Goal: Task Accomplishment & Management: Complete application form

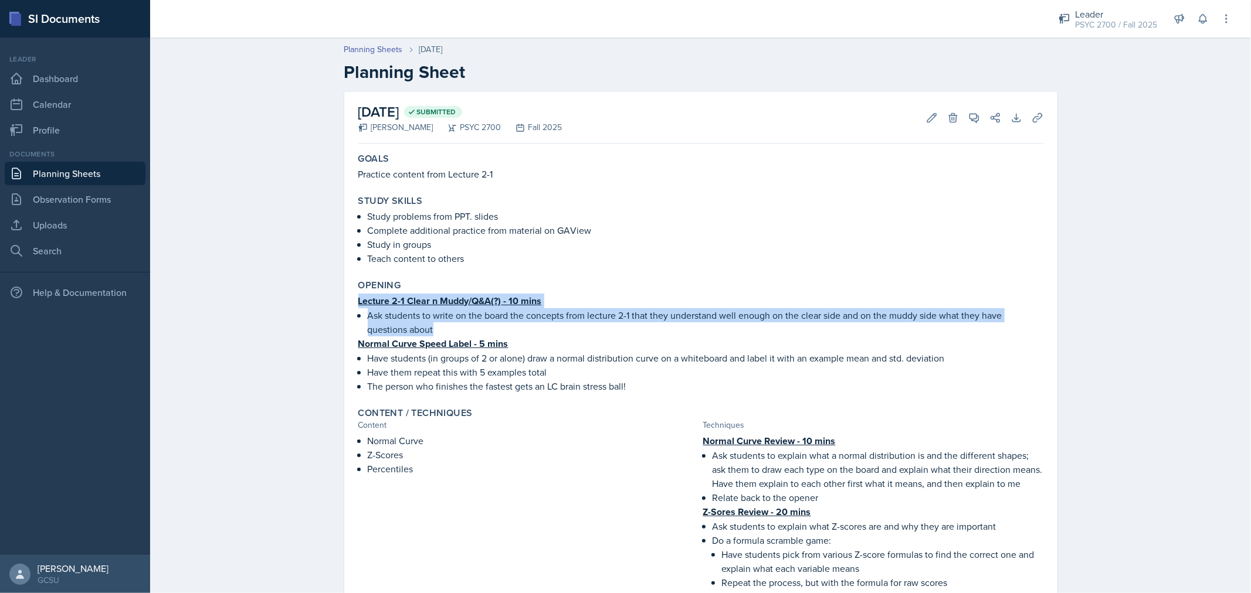
drag, startPoint x: 355, startPoint y: 301, endPoint x: 429, endPoint y: 331, distance: 79.5
click at [429, 331] on div "Lecture 2-1 Clear n Muddy/Q&A(?) - 10 mins Ask students to write on the board t…" at bounding box center [700, 344] width 685 height 100
copy div "Lecture 2-1 Clear n Muddy/Q&A(?) - 10 mins Ask students to write on the board t…"
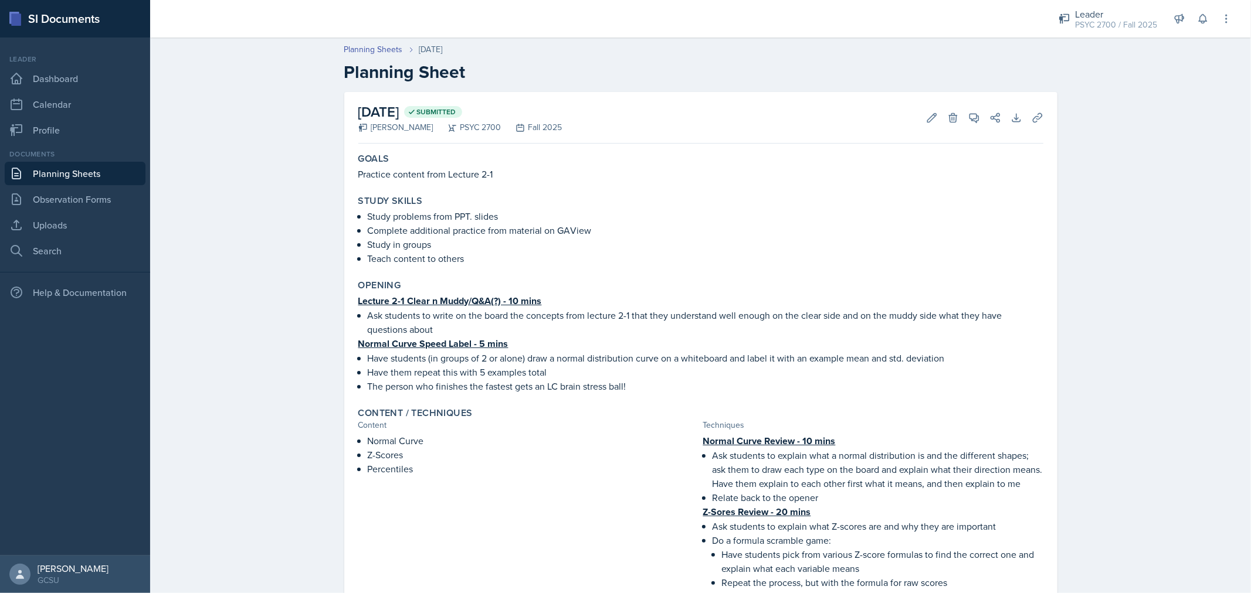
click at [418, 370] on p "Have them repeat this with 5 examples total" at bounding box center [706, 372] width 676 height 14
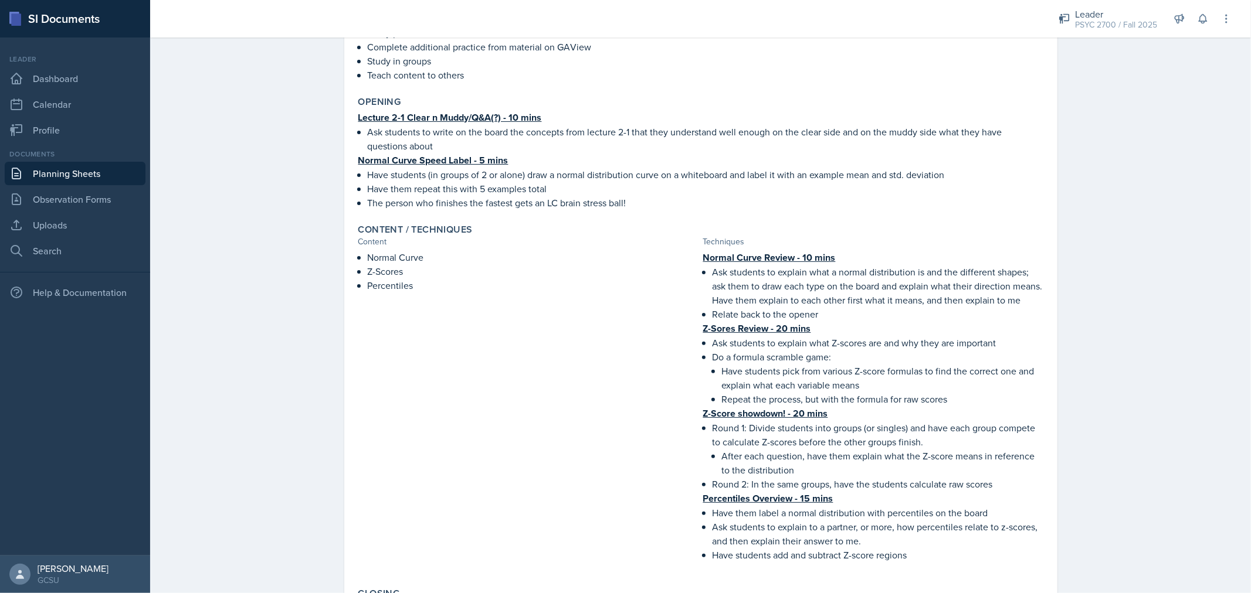
scroll to position [207, 0]
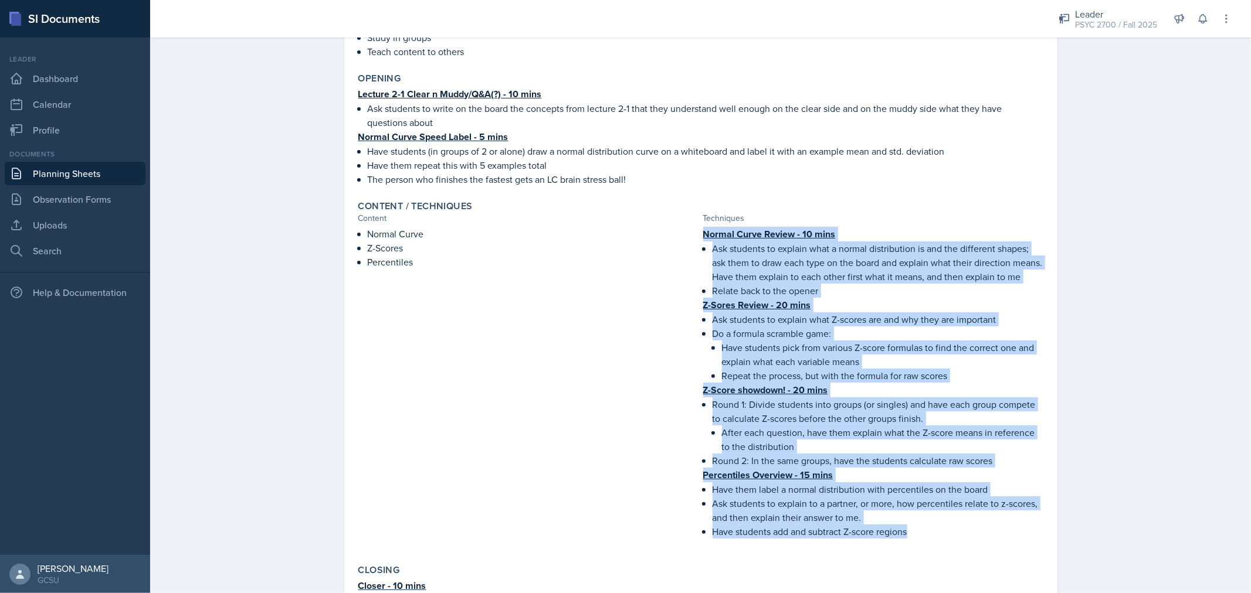
drag, startPoint x: 698, startPoint y: 230, endPoint x: 952, endPoint y: 547, distance: 405.8
click at [952, 547] on div "Normal Curve Review - 10 mins Ask students to explain what a normal distributio…" at bounding box center [873, 389] width 340 height 324
copy div "Normal Curve Review - 10 mins Ask students to explain what a normal distributio…"
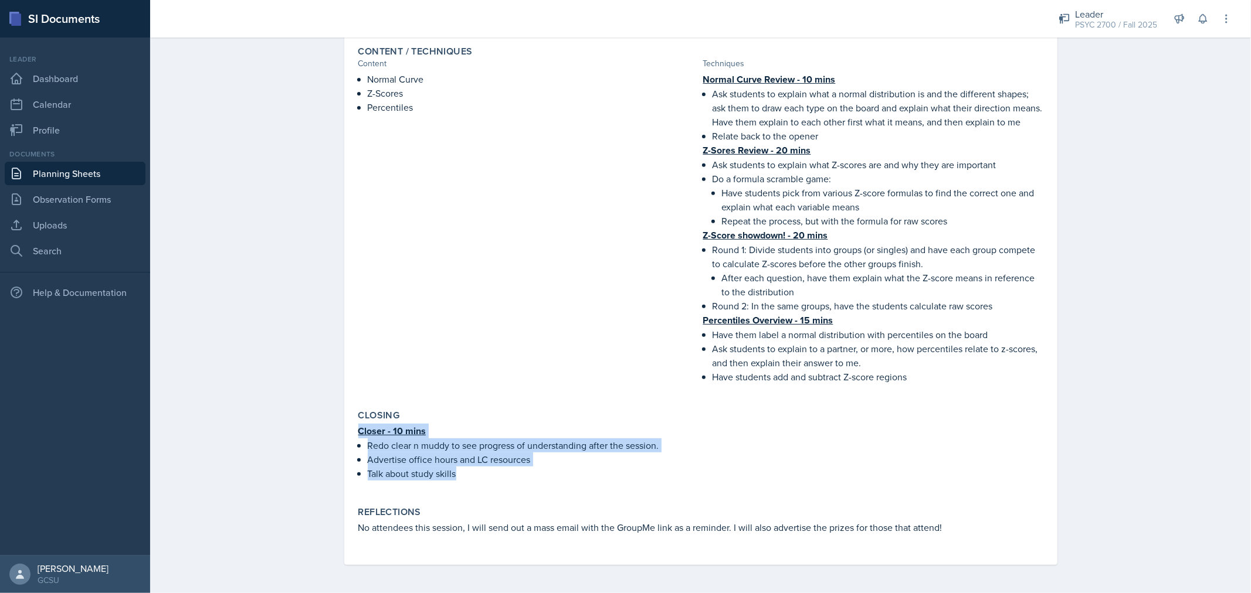
drag, startPoint x: 353, startPoint y: 428, endPoint x: 476, endPoint y: 472, distance: 130.2
click at [476, 472] on div "Closer - 10 mins Redo clear n muddy to see progress of understanding after the …" at bounding box center [700, 458] width 685 height 69
copy div "Closer - 10 mins Redo clear n muddy to see progress of understanding after the …"
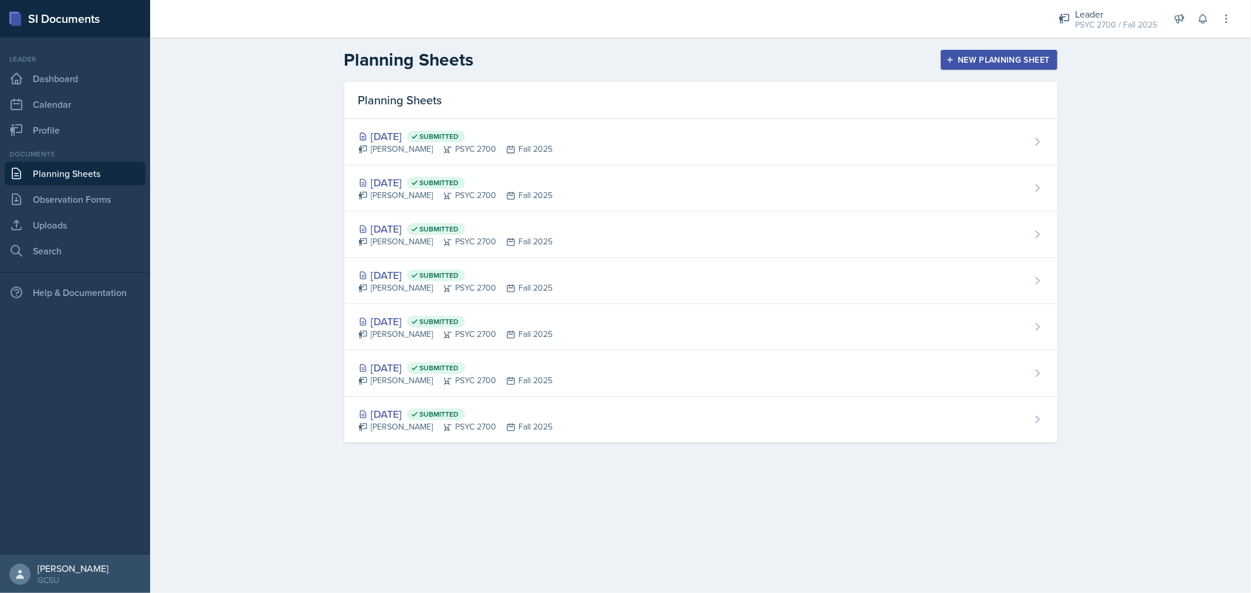
click at [982, 62] on div "New Planning Sheet" at bounding box center [998, 59] width 101 height 9
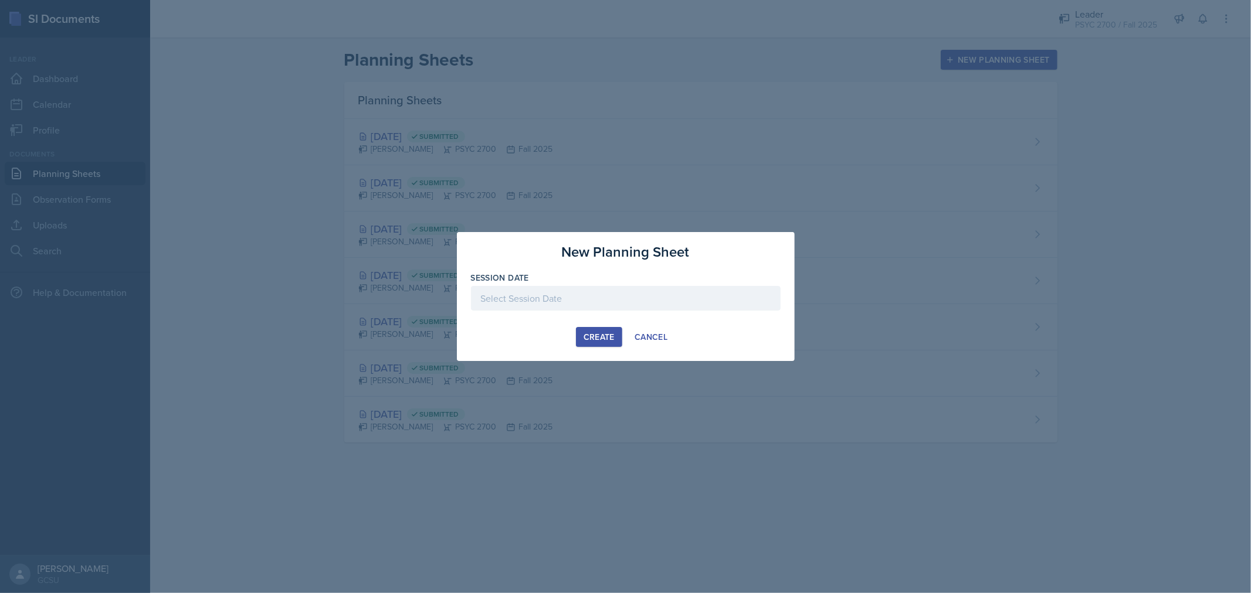
click at [544, 308] on div at bounding box center [626, 298] width 310 height 25
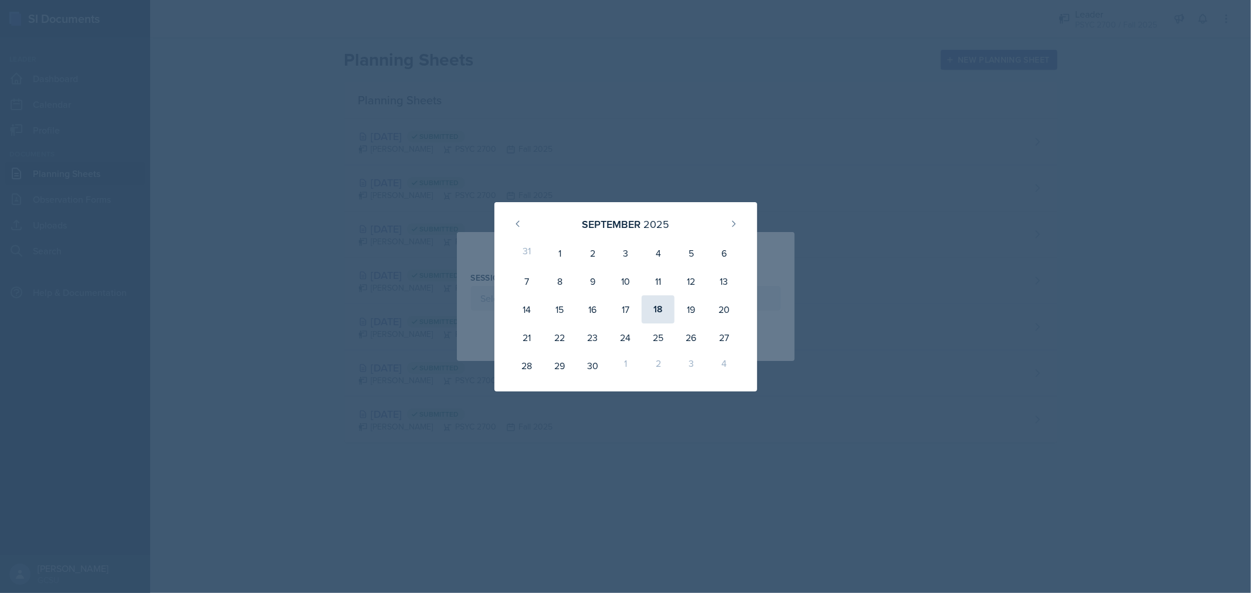
click at [657, 308] on div "18" at bounding box center [658, 310] width 33 height 28
type input "[DATE]"
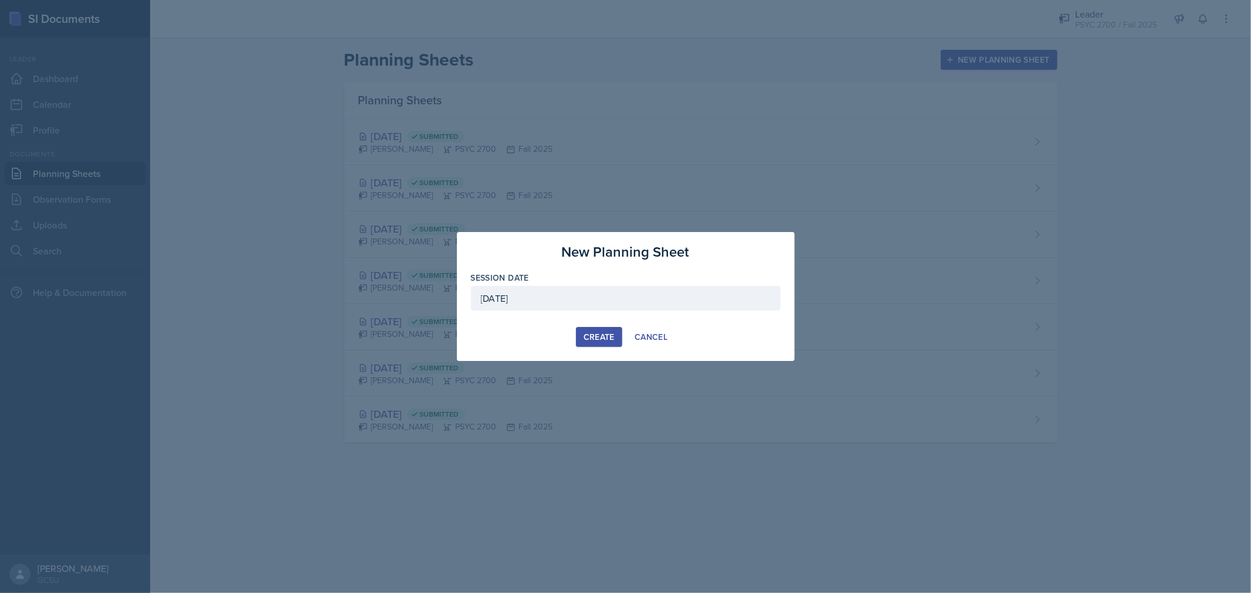
click at [600, 337] on div "Create" at bounding box center [598, 337] width 31 height 9
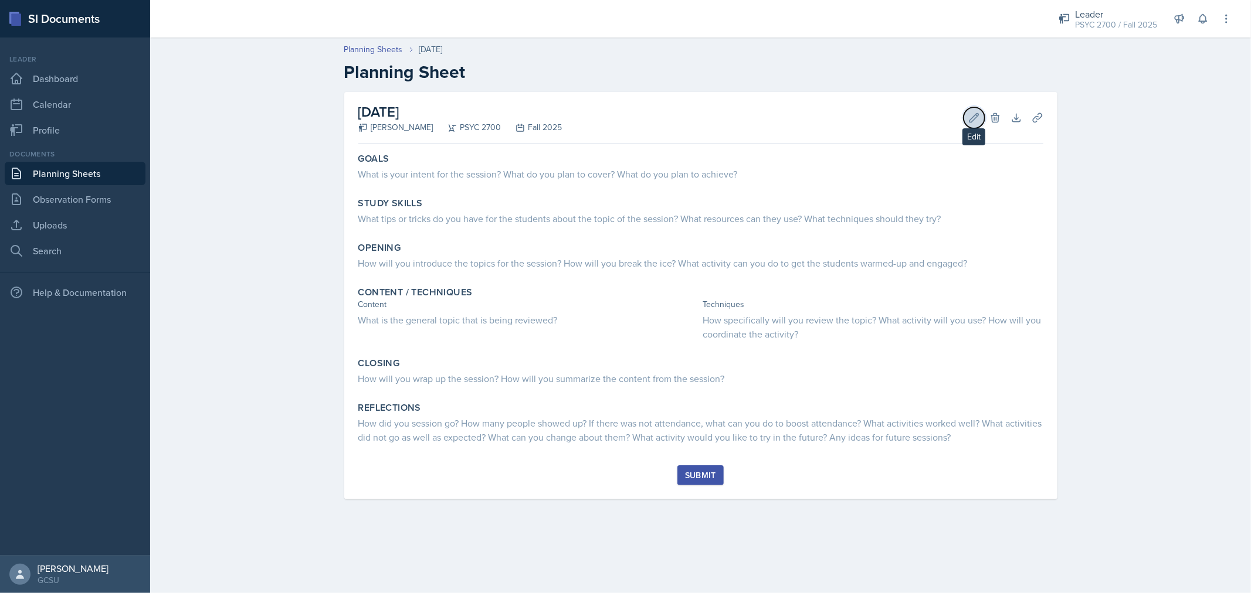
click at [968, 118] on icon at bounding box center [974, 118] width 12 height 12
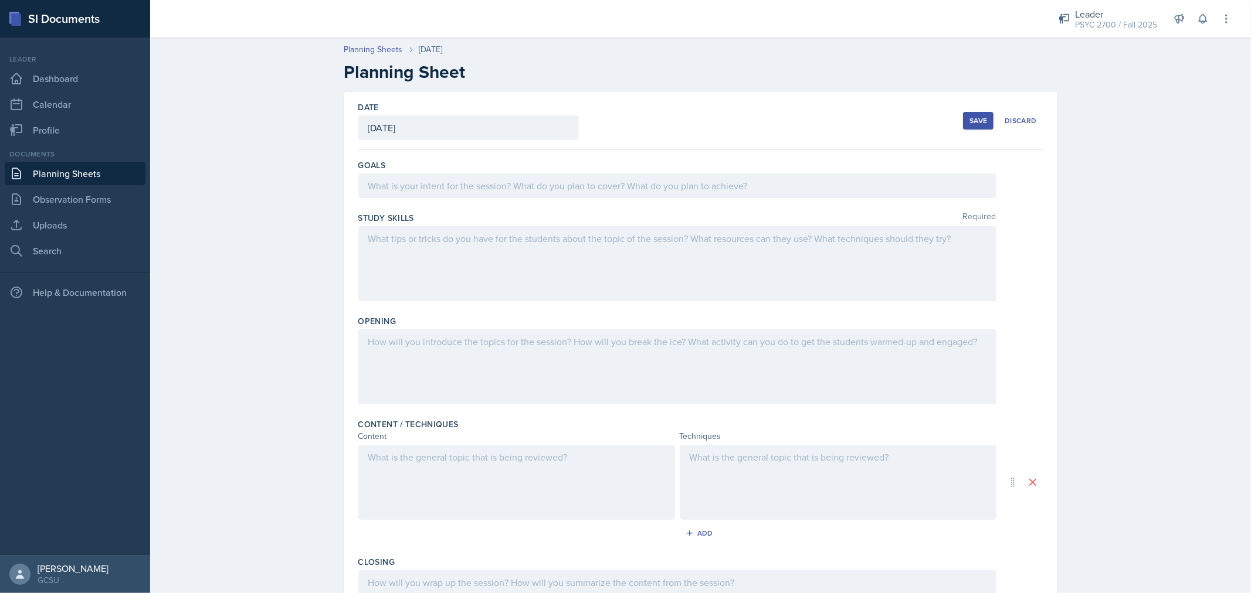
click at [688, 262] on div at bounding box center [677, 263] width 638 height 75
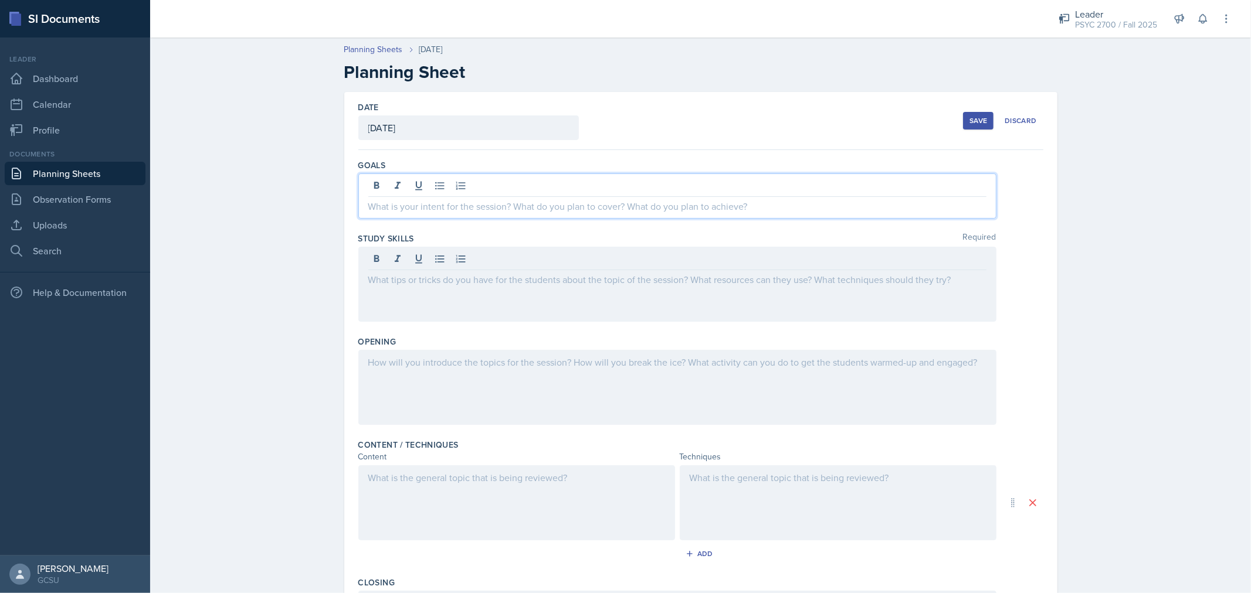
click at [649, 185] on div at bounding box center [677, 196] width 638 height 45
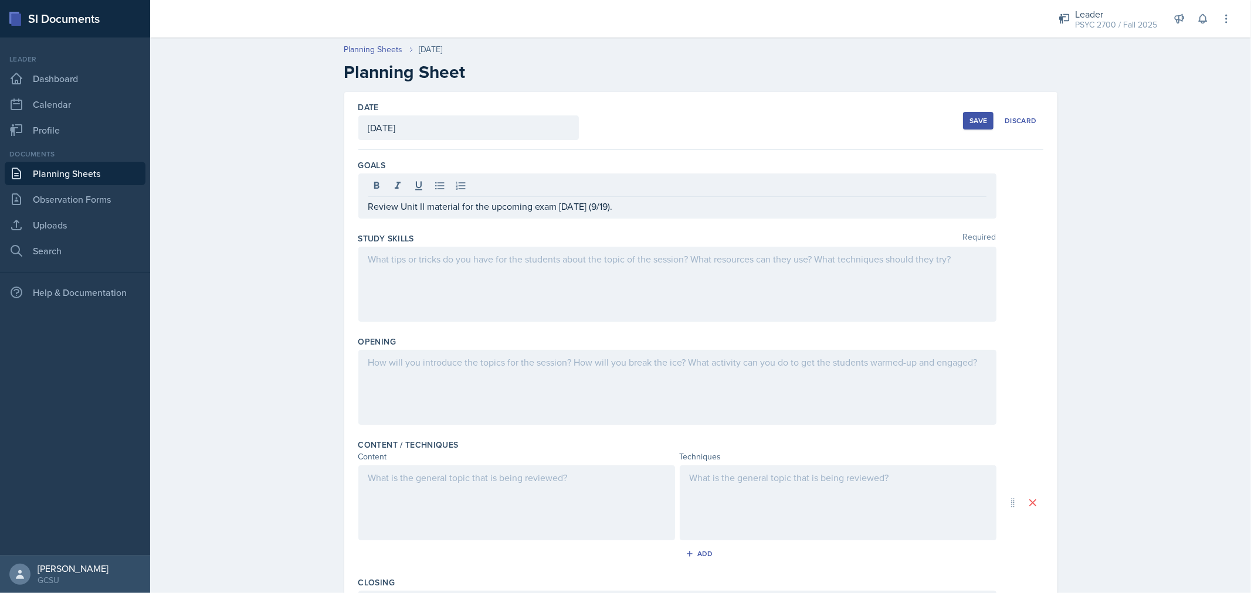
click at [430, 280] on div at bounding box center [677, 284] width 638 height 75
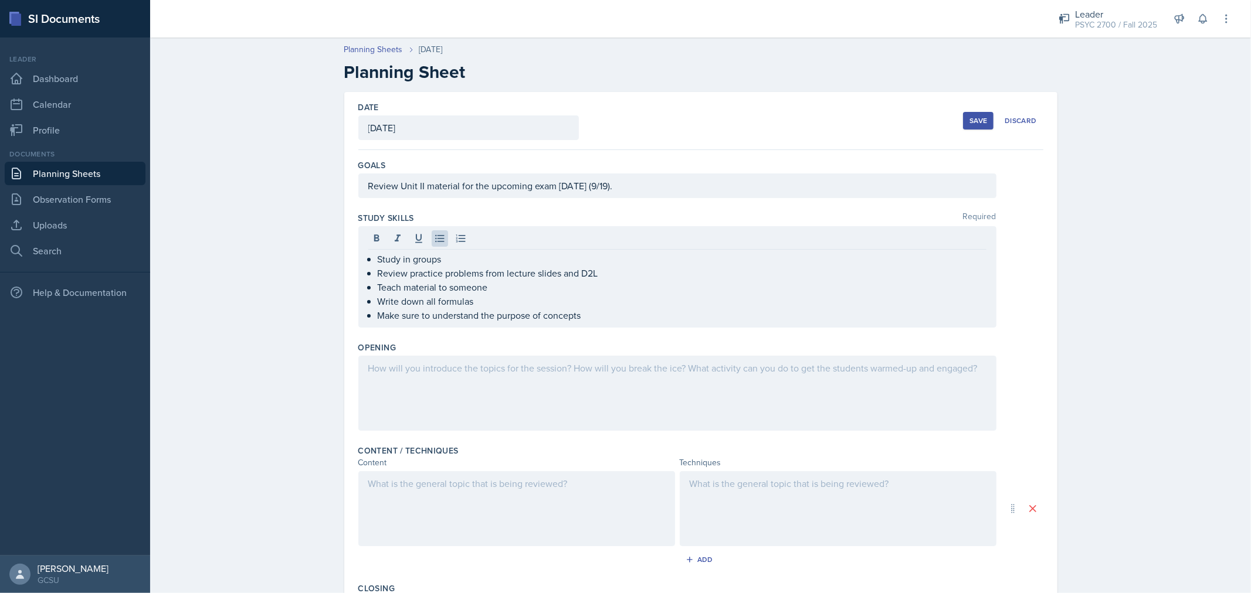
click at [467, 376] on div at bounding box center [677, 393] width 638 height 75
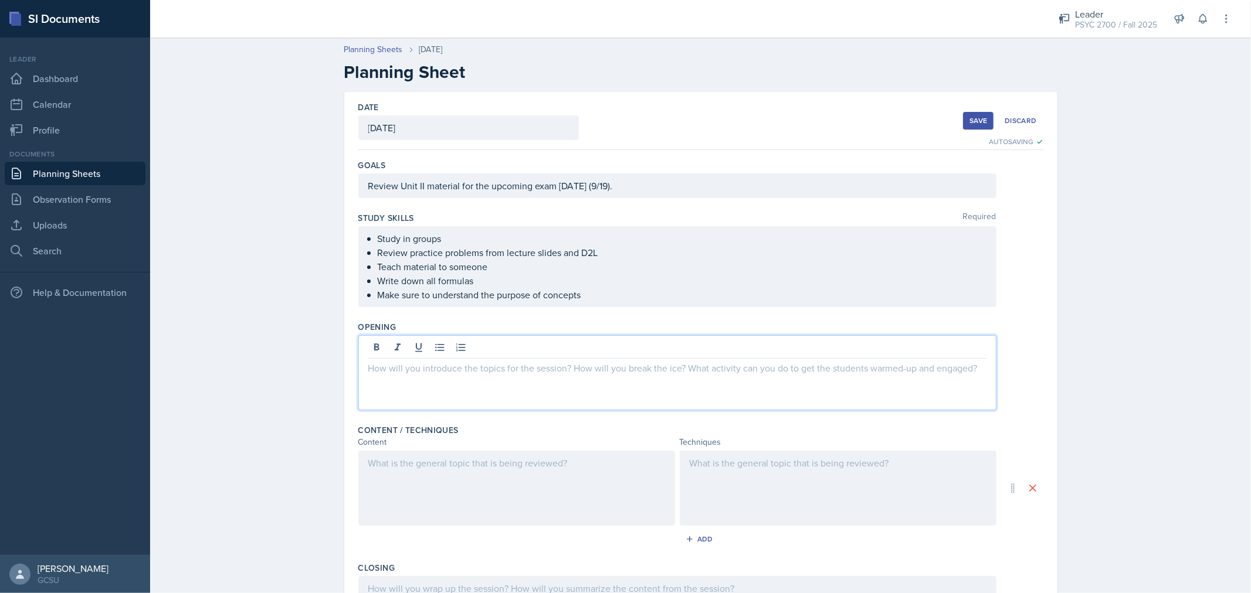
paste div
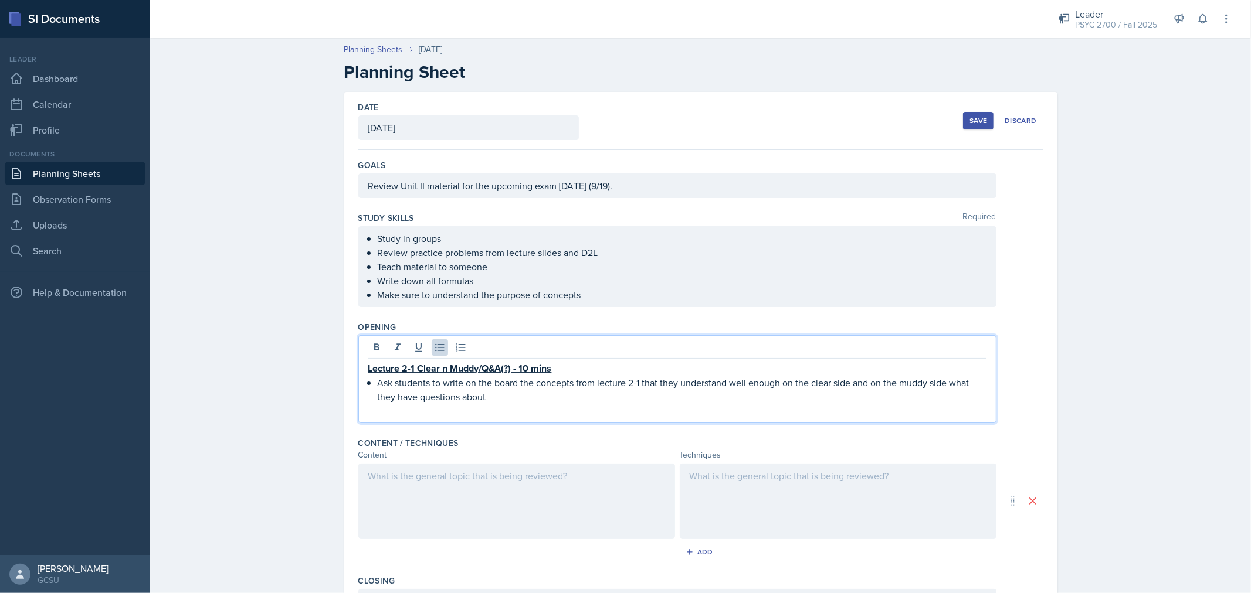
click at [636, 382] on p "Ask students to write on the board the concepts from lecture 2-1 that they unde…" at bounding box center [682, 390] width 609 height 28
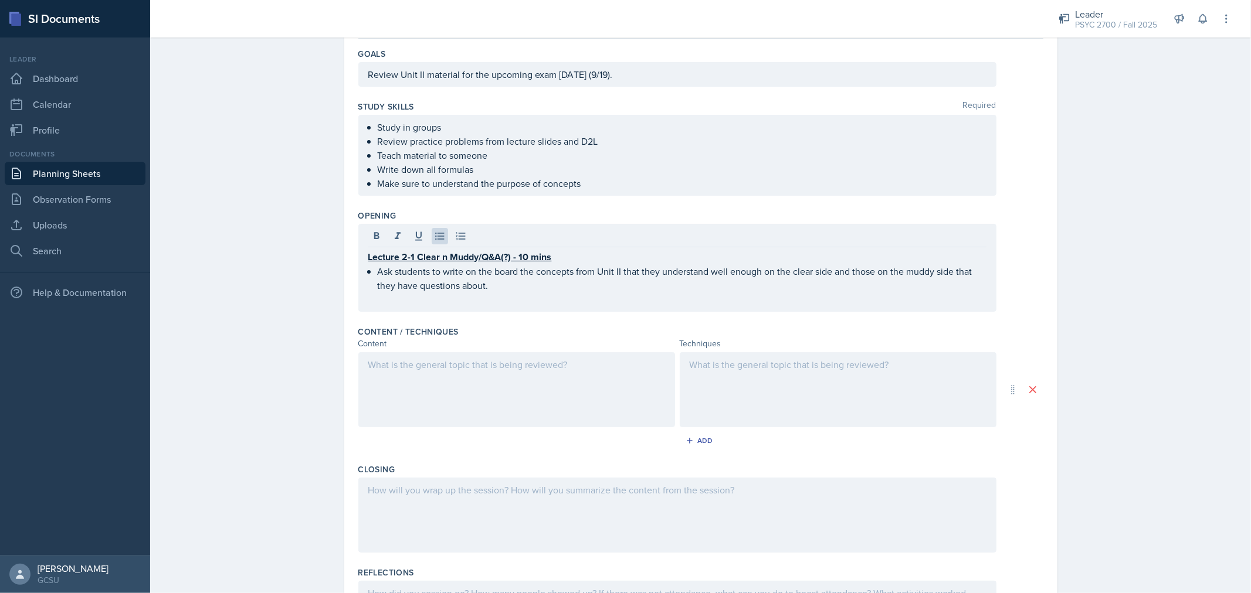
click at [565, 392] on div at bounding box center [516, 389] width 317 height 75
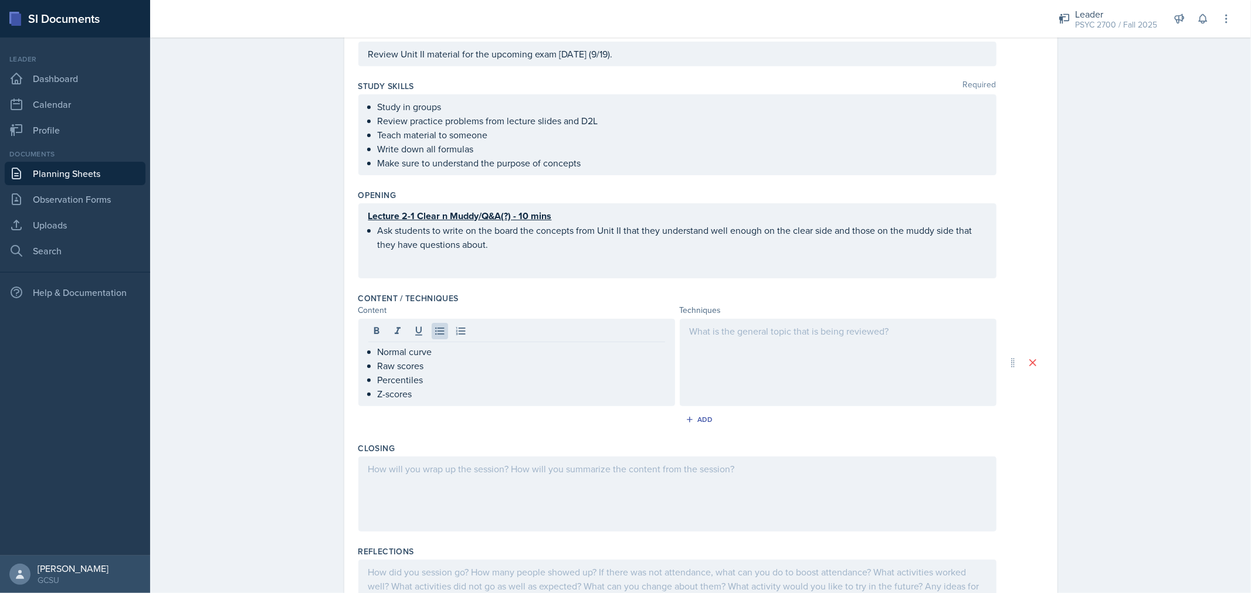
click at [727, 344] on div at bounding box center [838, 362] width 317 height 87
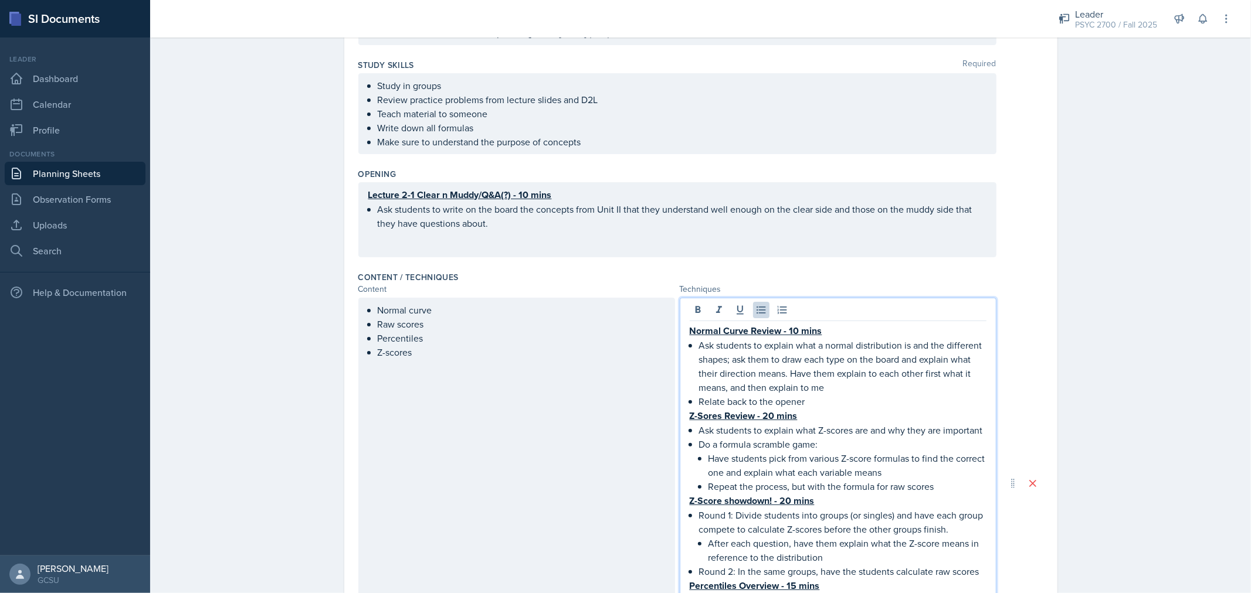
scroll to position [209, 0]
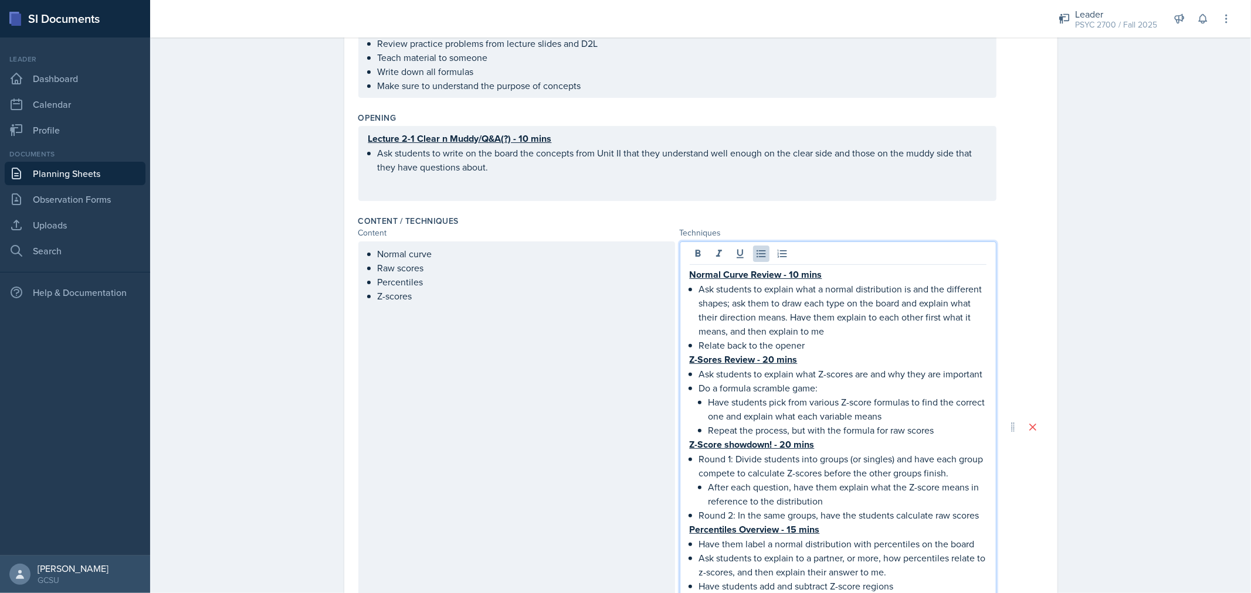
click at [752, 340] on p "Relate back to the opener" at bounding box center [842, 345] width 287 height 14
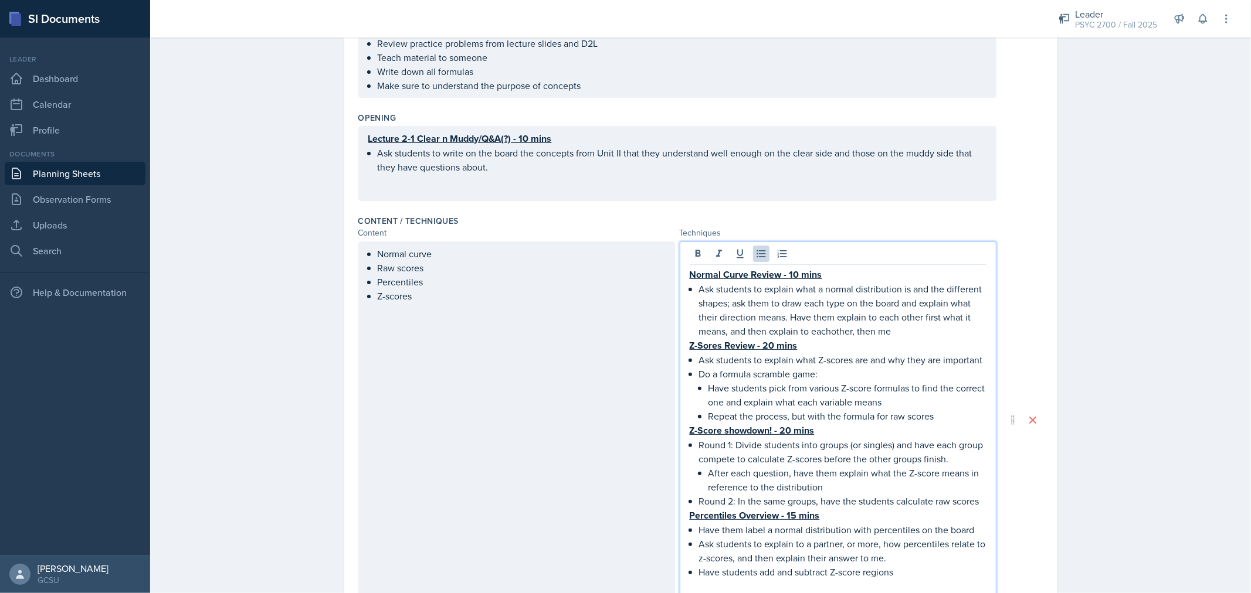
click at [826, 333] on p "Ask students to explain what a normal distribution is and the different shapes;…" at bounding box center [842, 310] width 287 height 56
click at [820, 329] on p "Ask students to explain what a normal distribution is and the different shapes;…" at bounding box center [842, 310] width 287 height 56
click at [722, 382] on p "Have students pick from various Z-score formulas to find the correct one and ex…" at bounding box center [847, 395] width 278 height 28
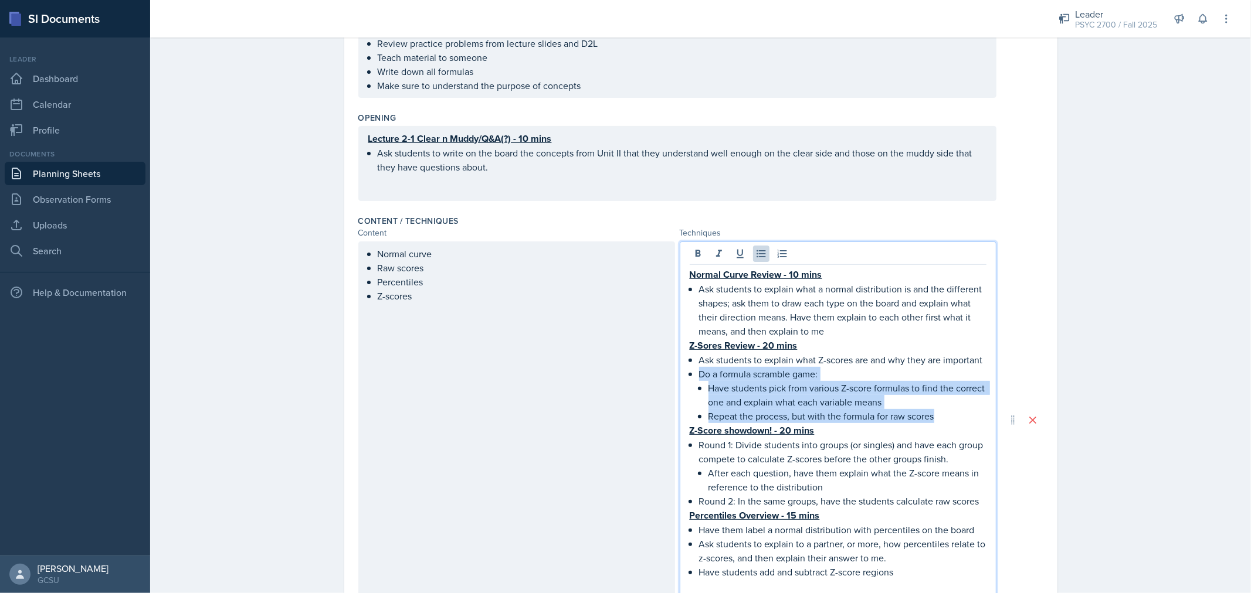
drag, startPoint x: 934, startPoint y: 414, endPoint x: 696, endPoint y: 367, distance: 243.4
click at [699, 367] on li "Do a formula scramble game: Have students pick from various Z-score formulas to…" at bounding box center [842, 395] width 287 height 56
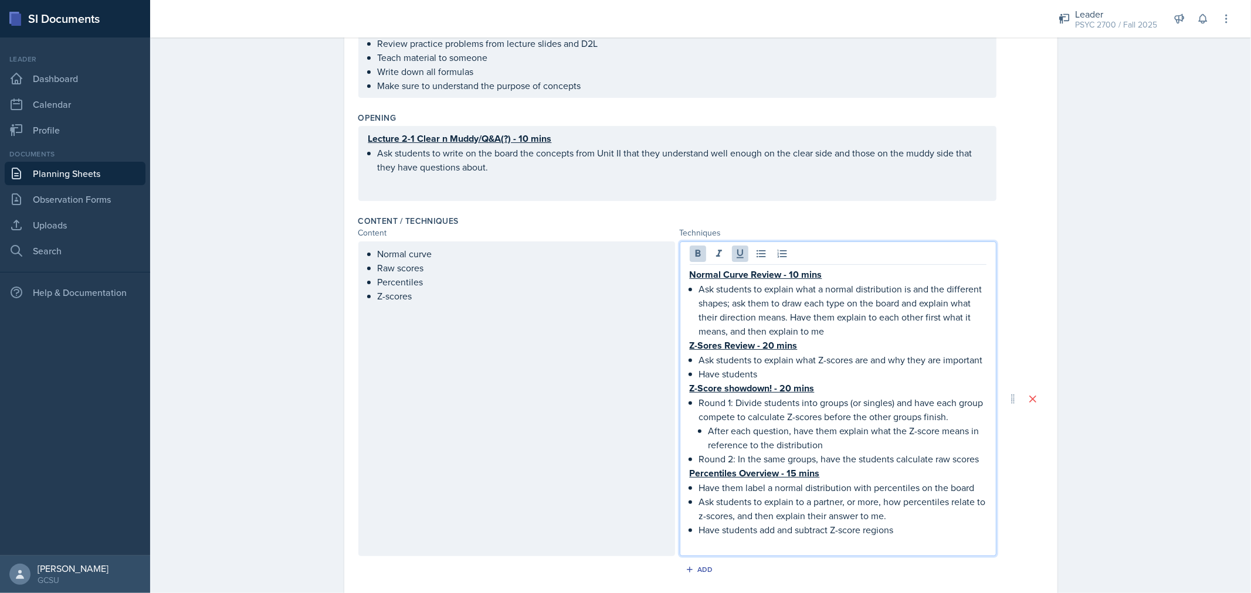
drag, startPoint x: 775, startPoint y: 378, endPoint x: 669, endPoint y: 342, distance: 112.6
click at [669, 342] on div "Normal curve Raw scores Percentiles Z-scores Normal Curve Review - 10 mins Ask …" at bounding box center [677, 399] width 638 height 315
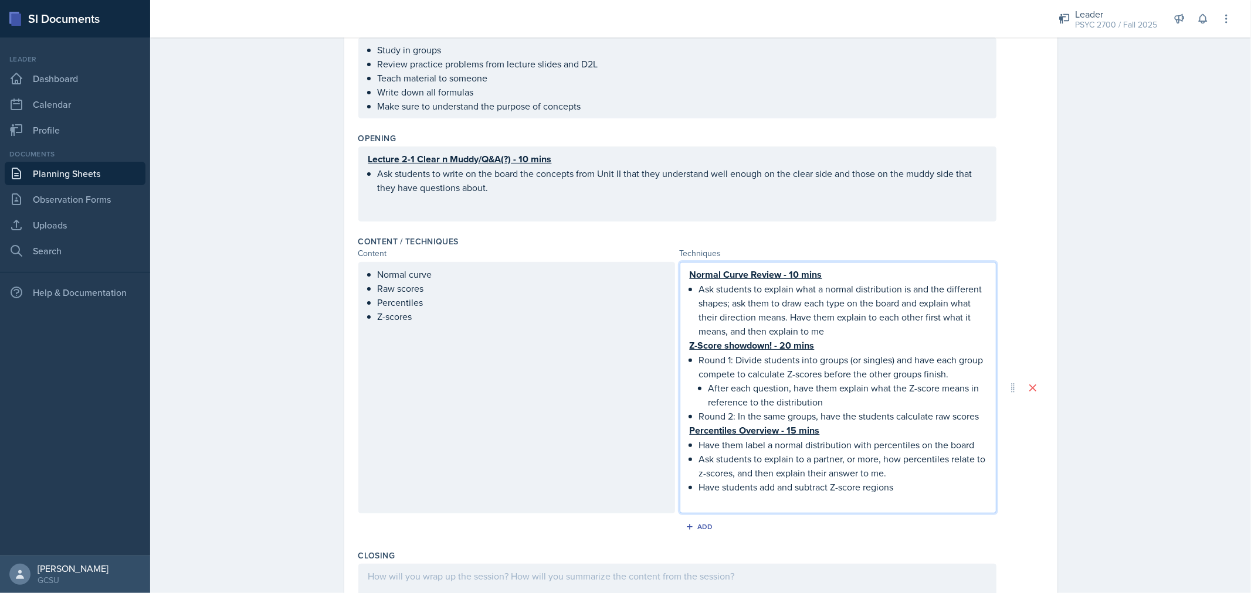
click at [909, 499] on p at bounding box center [838, 501] width 297 height 14
click at [791, 272] on u "Normal Curve Review - 10 mins" at bounding box center [756, 274] width 133 height 13
click at [787, 341] on u "Z-Score showdown! - 20 mins" at bounding box center [752, 345] width 125 height 13
click at [824, 503] on p "Unit II Exam Cheat Sheet -" at bounding box center [838, 501] width 297 height 15
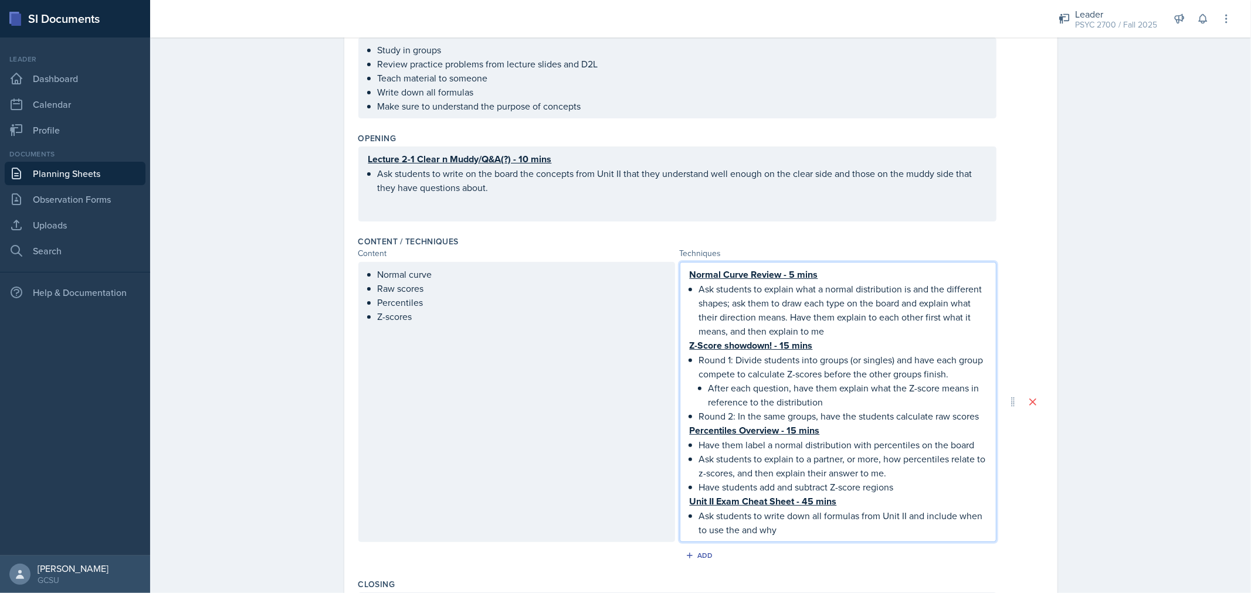
click at [792, 497] on u "Unit II Exam Cheat Sheet - 45 mins" at bounding box center [763, 501] width 147 height 13
click at [796, 529] on p "Ask students to write down all formulas from Unit II and include when to use th…" at bounding box center [842, 523] width 287 height 28
click at [793, 529] on p "Ask students to write down all formulas from Unit II, and include when to use t…" at bounding box center [842, 523] width 287 height 28
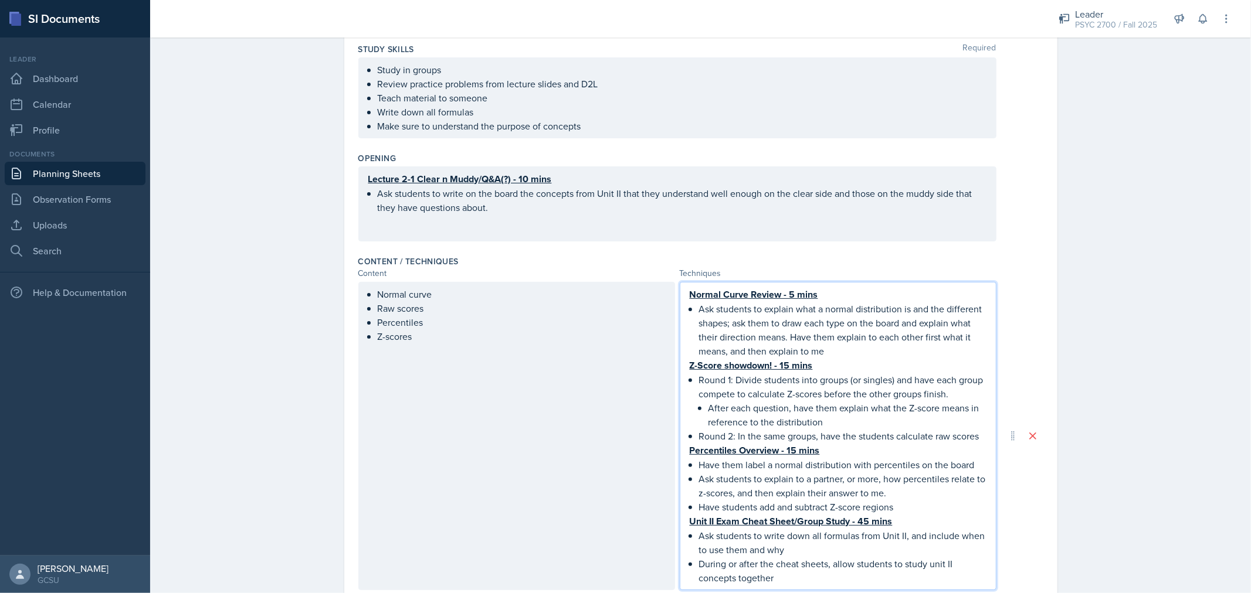
scroll to position [0, 0]
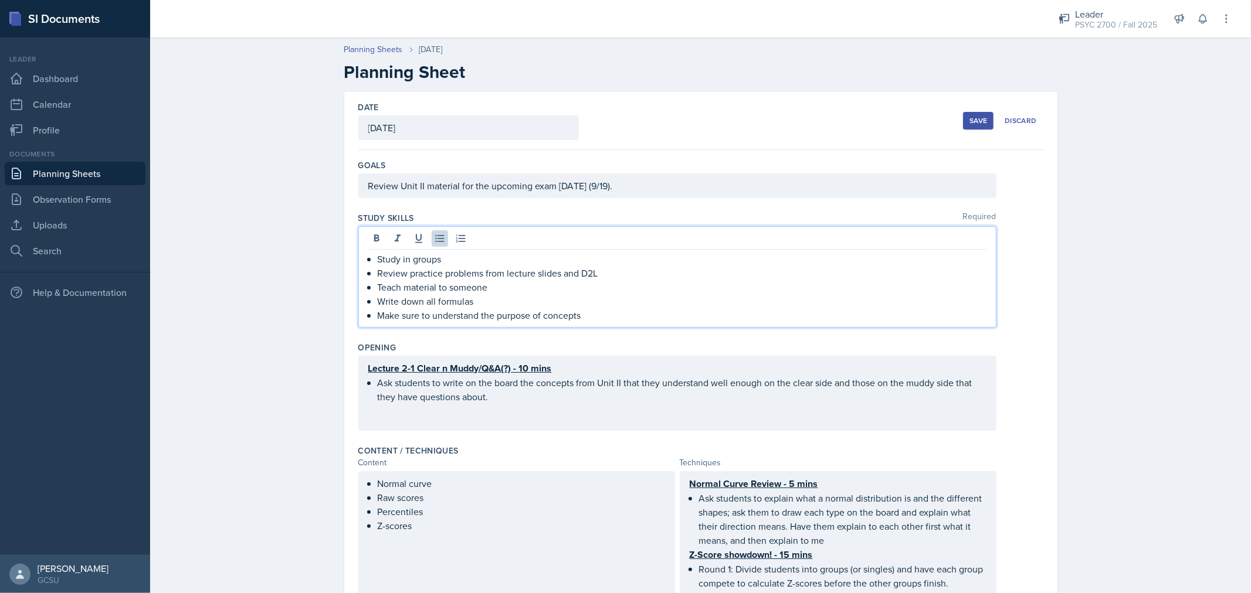
click at [549, 294] on ul "Study in groups Review practice problems from lecture slides and D2L Teach mate…" at bounding box center [682, 287] width 609 height 70
click at [549, 294] on p "Teach material to someone" at bounding box center [682, 287] width 609 height 14
click at [552, 308] on p "Make sure to understand the purpose of concepts" at bounding box center [682, 315] width 609 height 14
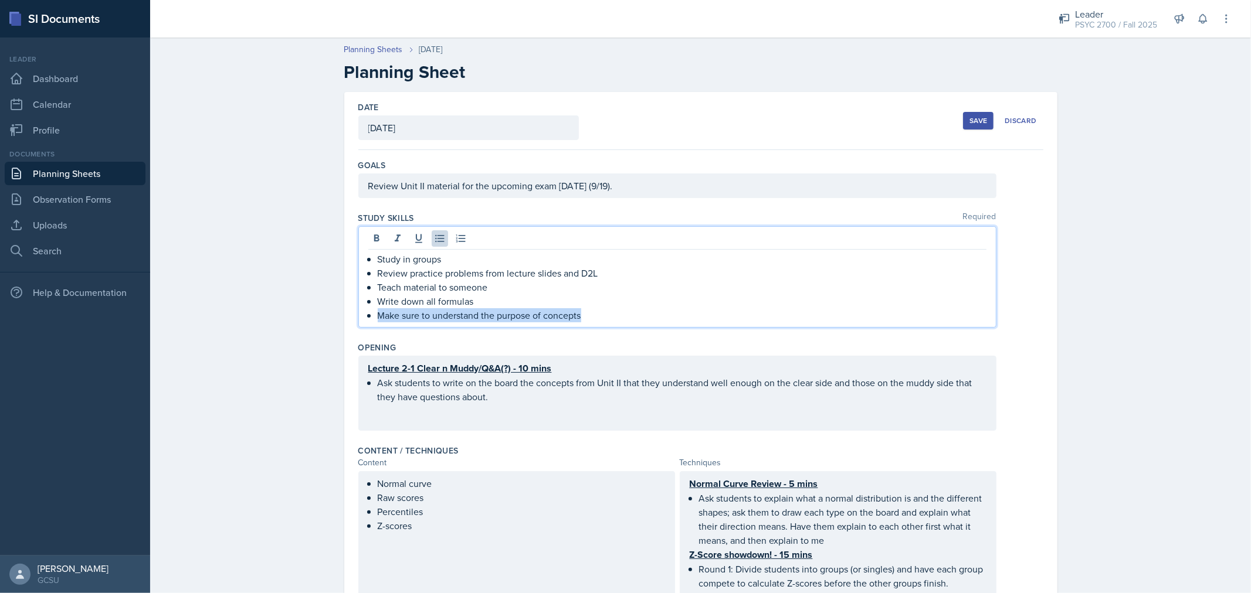
click at [552, 308] on p "Make sure to understand the purpose of concepts" at bounding box center [682, 315] width 609 height 14
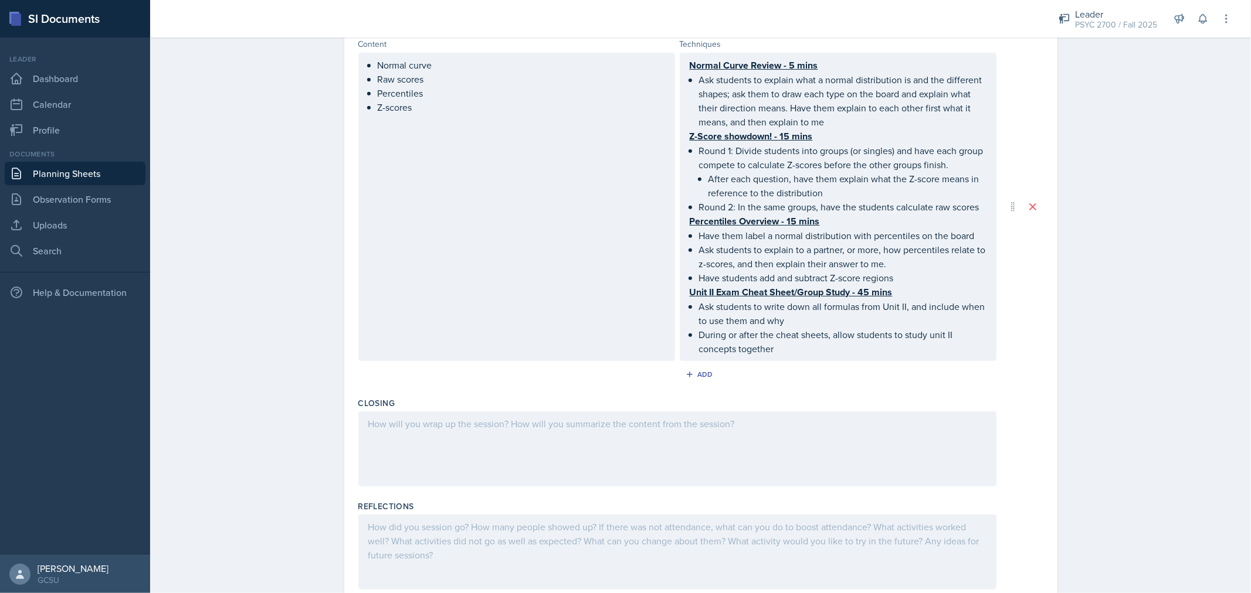
scroll to position [419, 0]
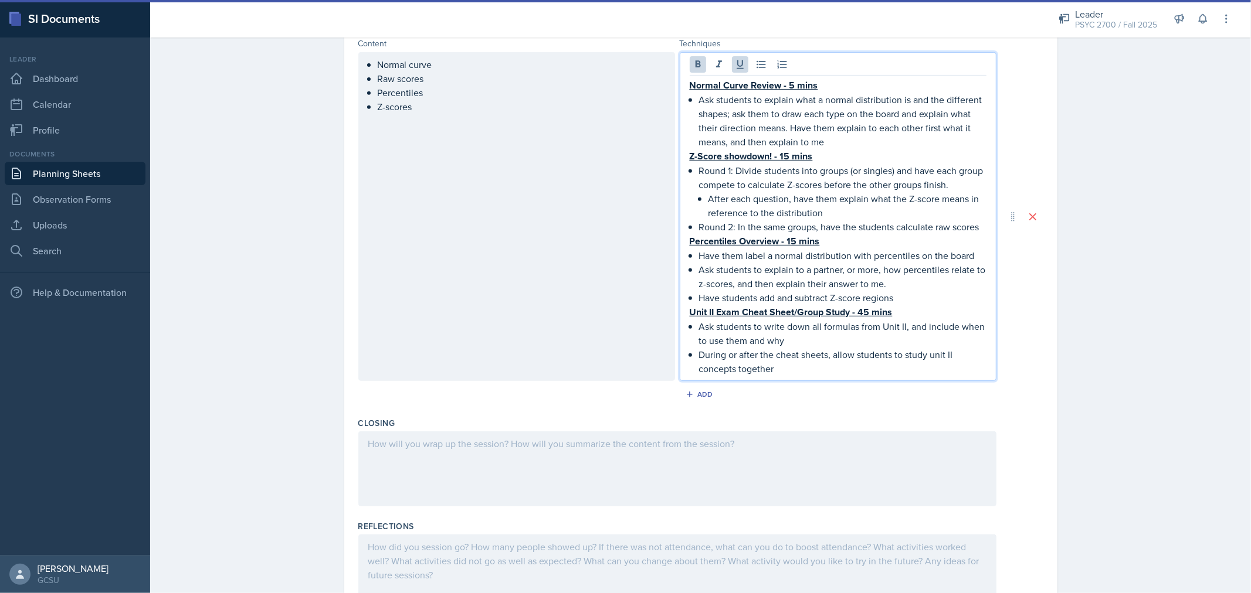
click at [788, 218] on div "Normal Curve Review - 5 mins Ask students to explain what a normal distribution…" at bounding box center [838, 227] width 297 height 298
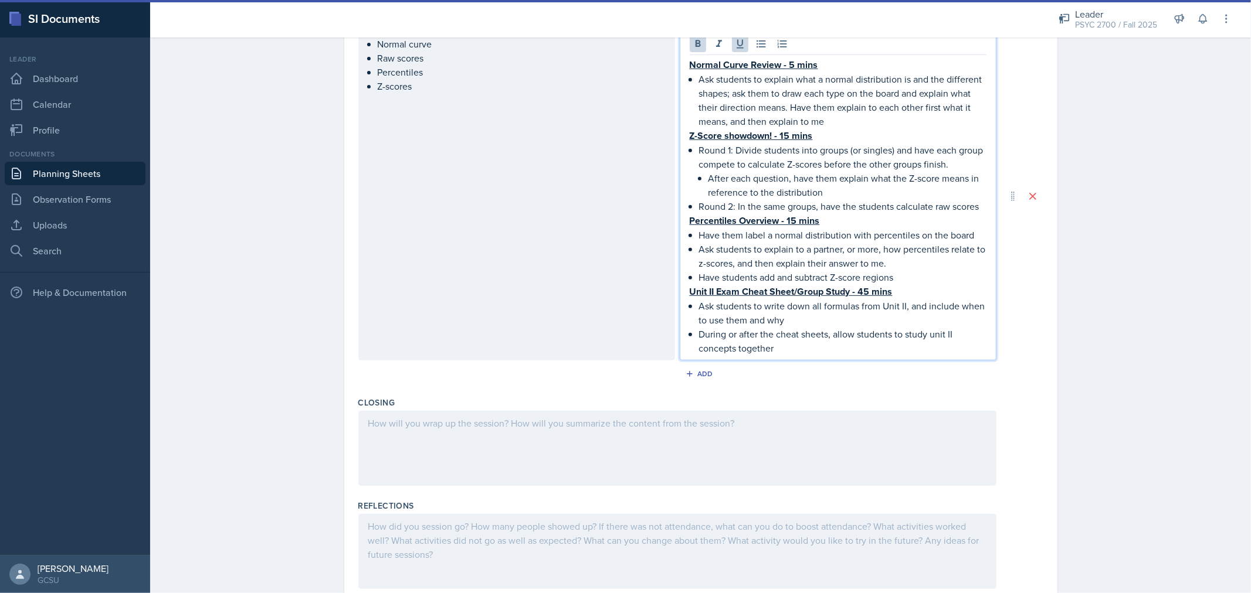
scroll to position [399, 0]
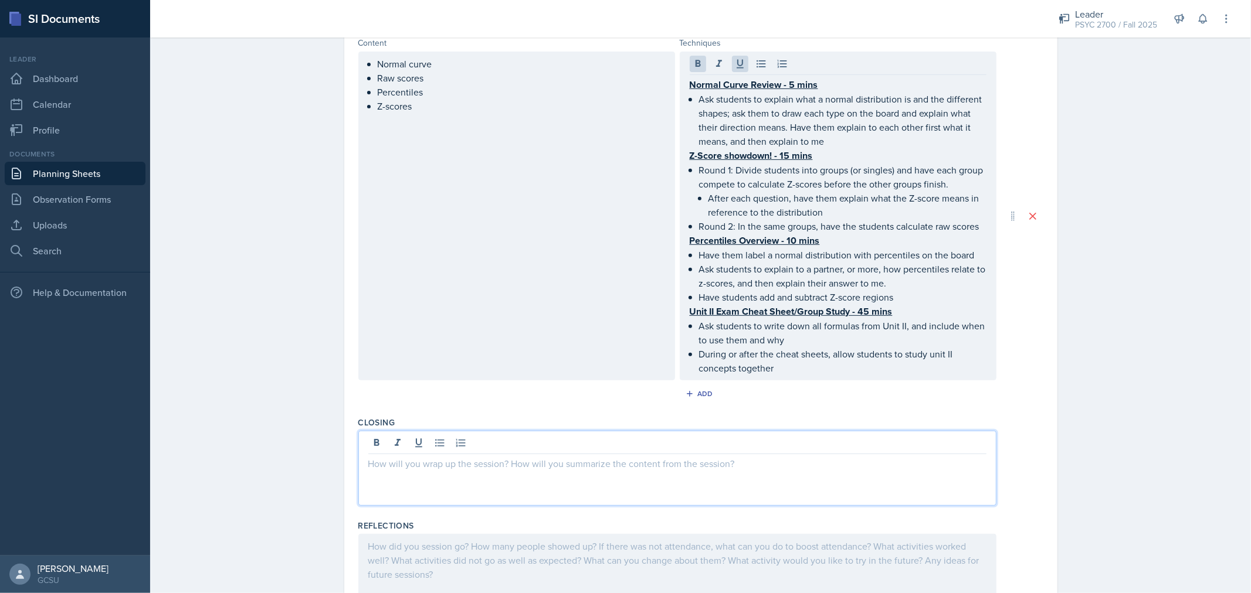
click at [597, 435] on div at bounding box center [677, 468] width 638 height 75
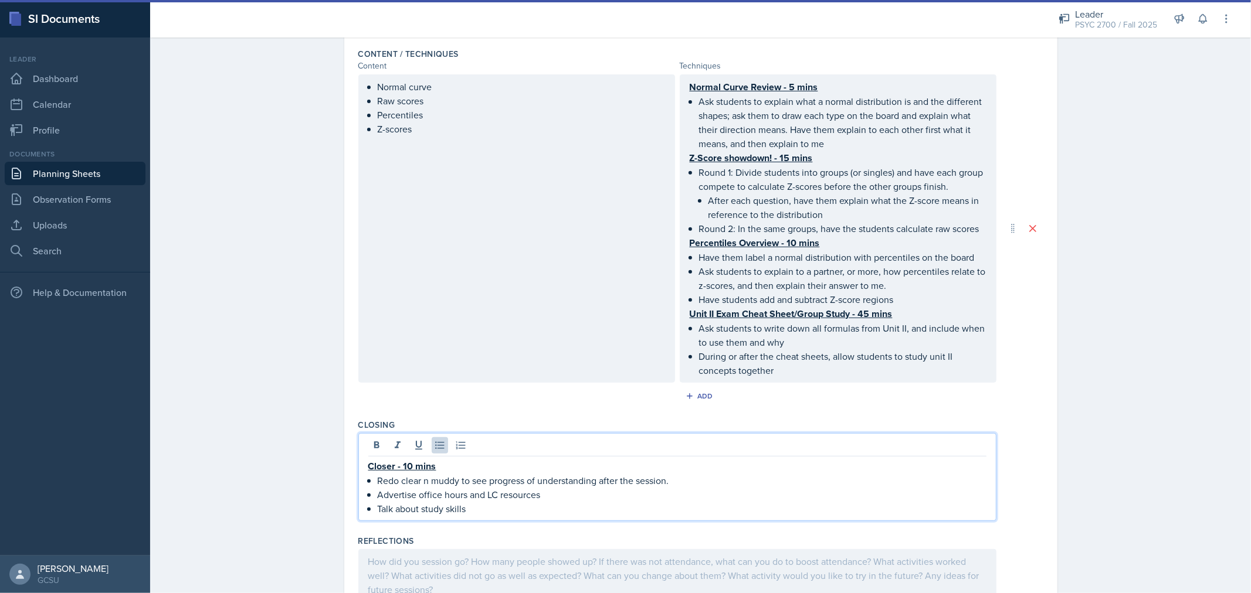
scroll to position [378, 0]
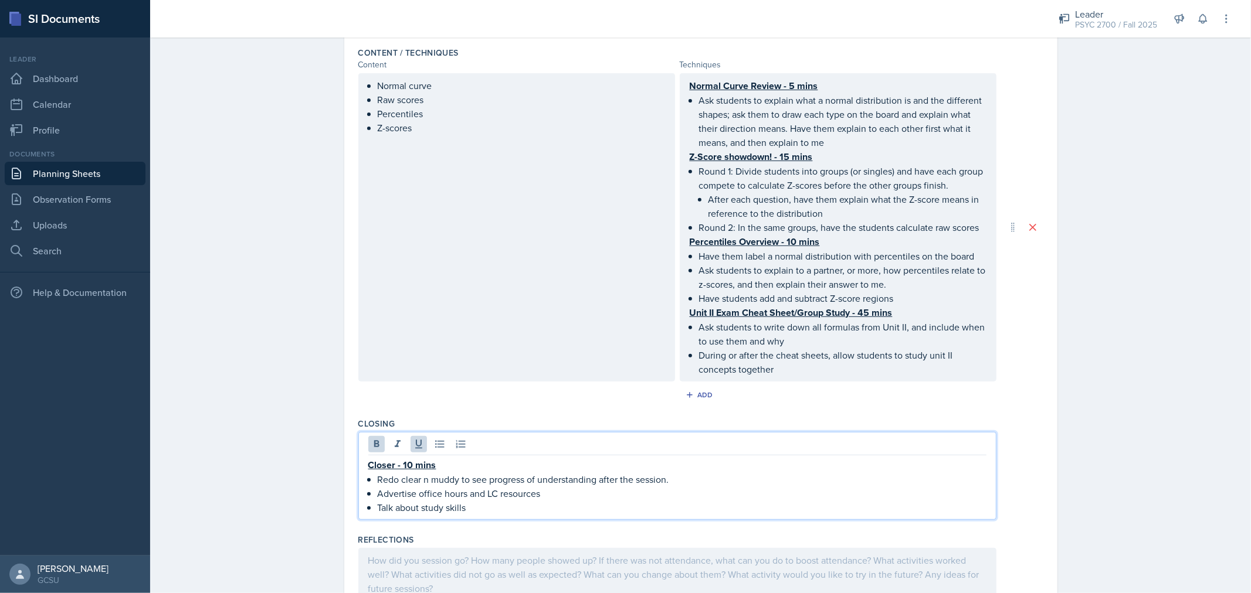
click at [403, 460] on u "Closer - 10 mins" at bounding box center [402, 465] width 68 height 13
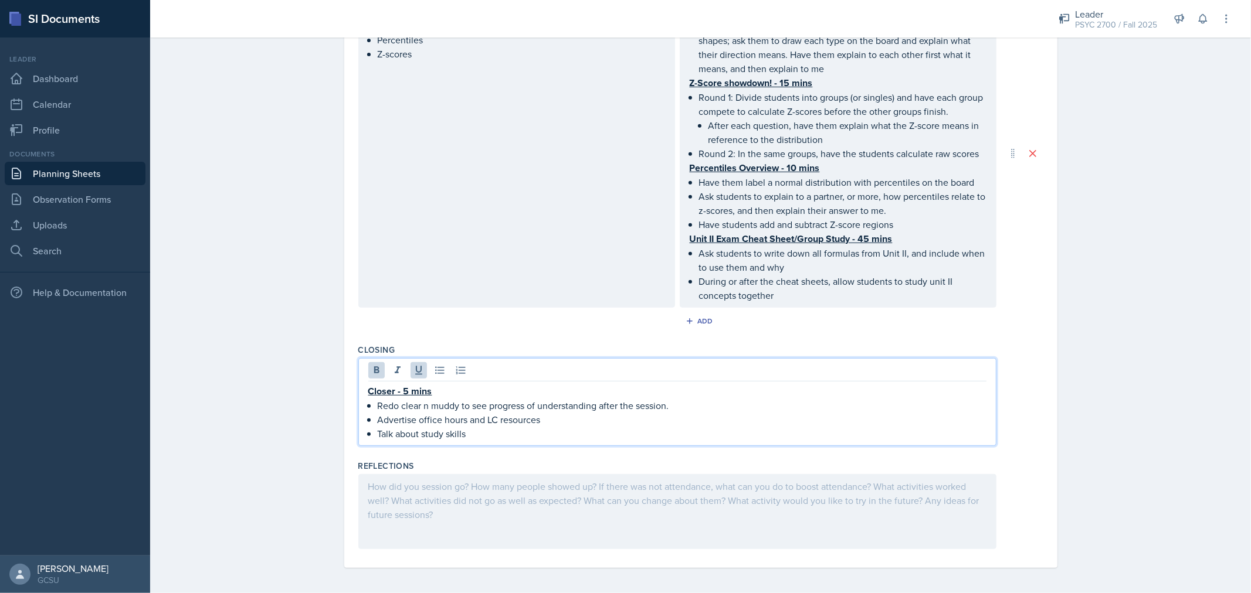
scroll to position [0, 0]
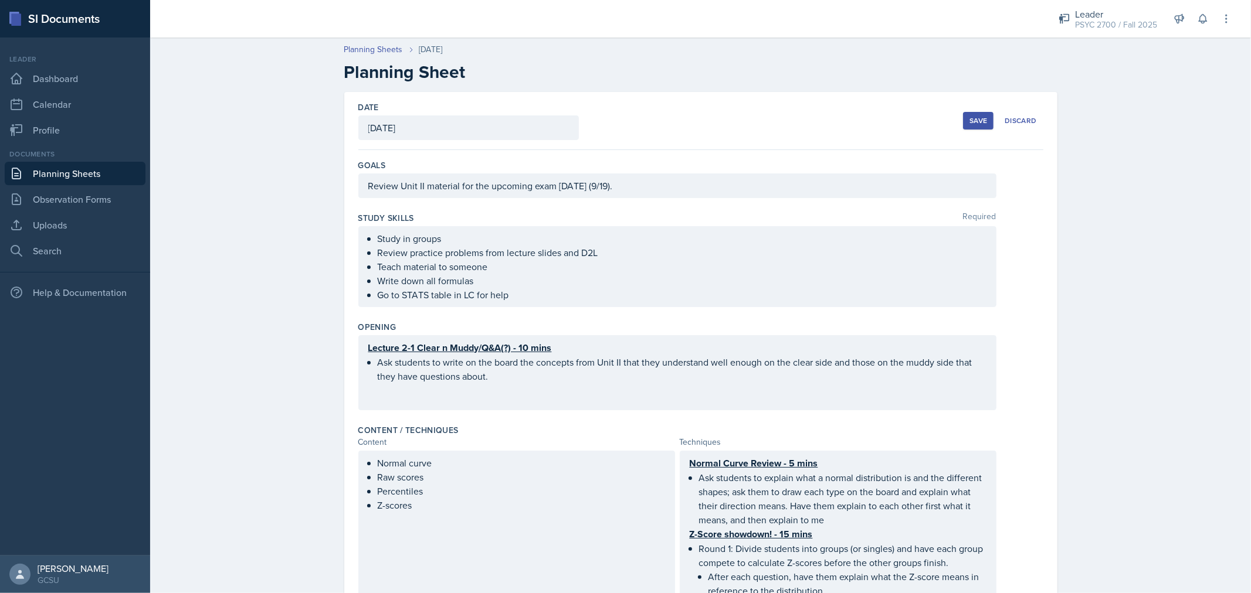
click at [970, 116] on div "Save" at bounding box center [978, 120] width 18 height 9
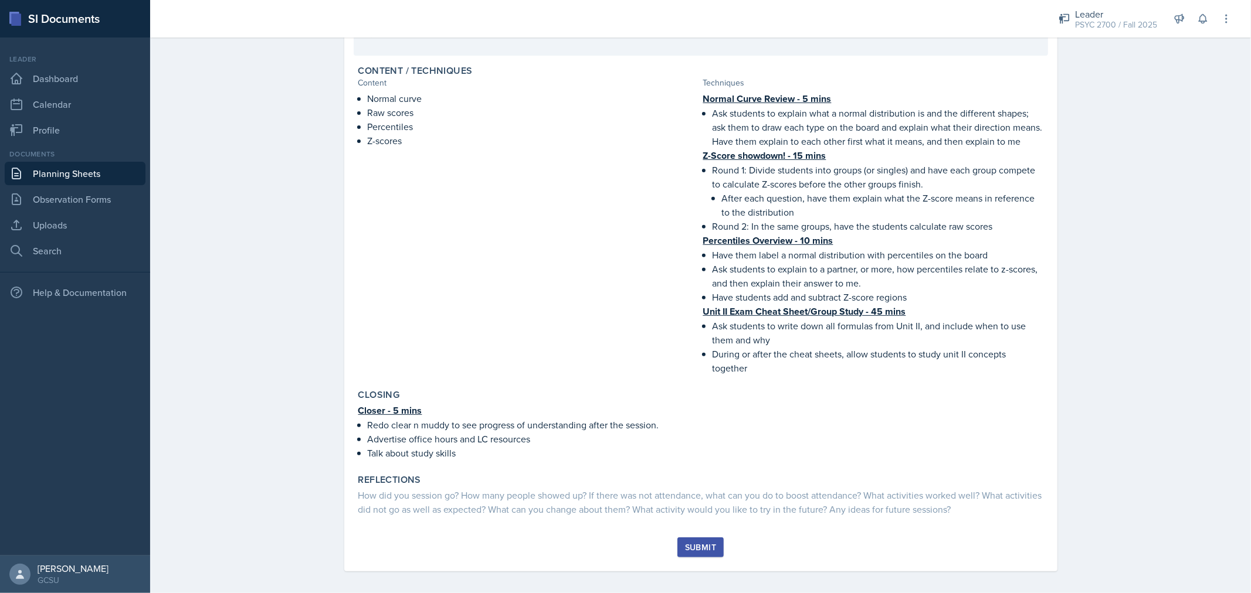
scroll to position [328, 0]
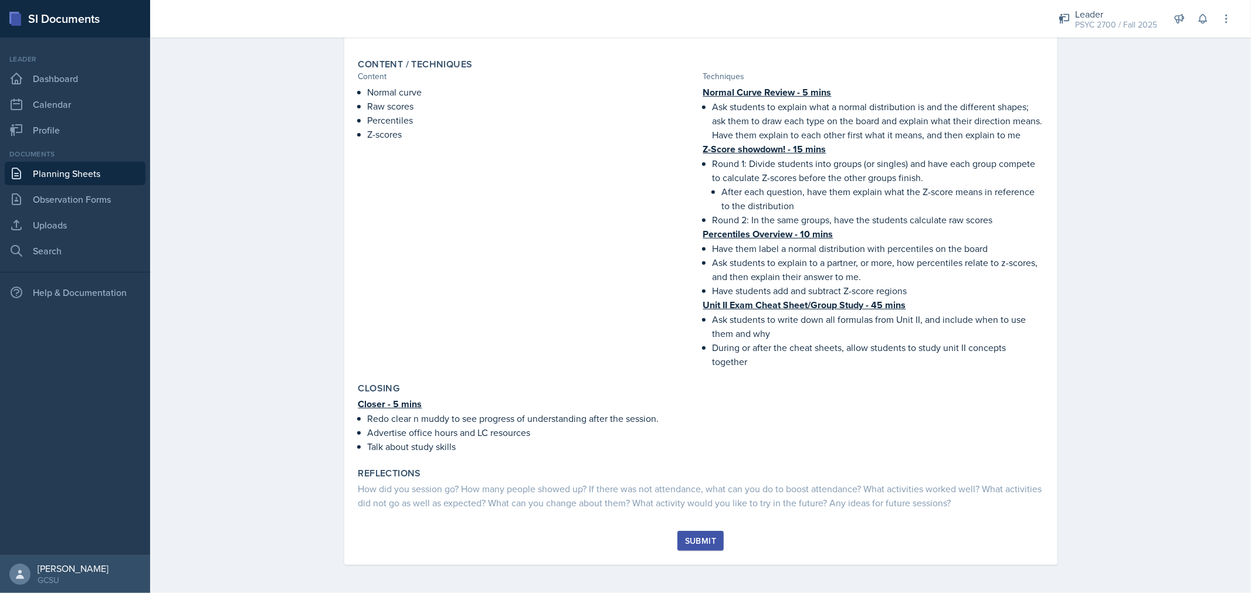
click at [694, 541] on div "Submit" at bounding box center [700, 541] width 31 height 9
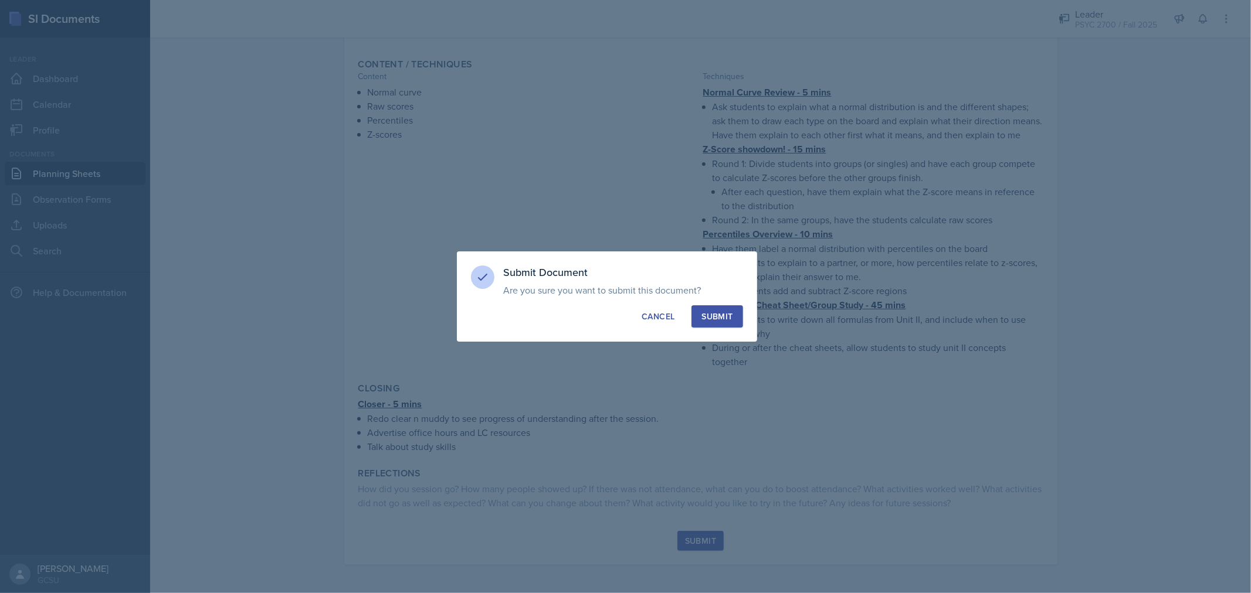
click at [726, 320] on div "Submit" at bounding box center [716, 317] width 31 height 12
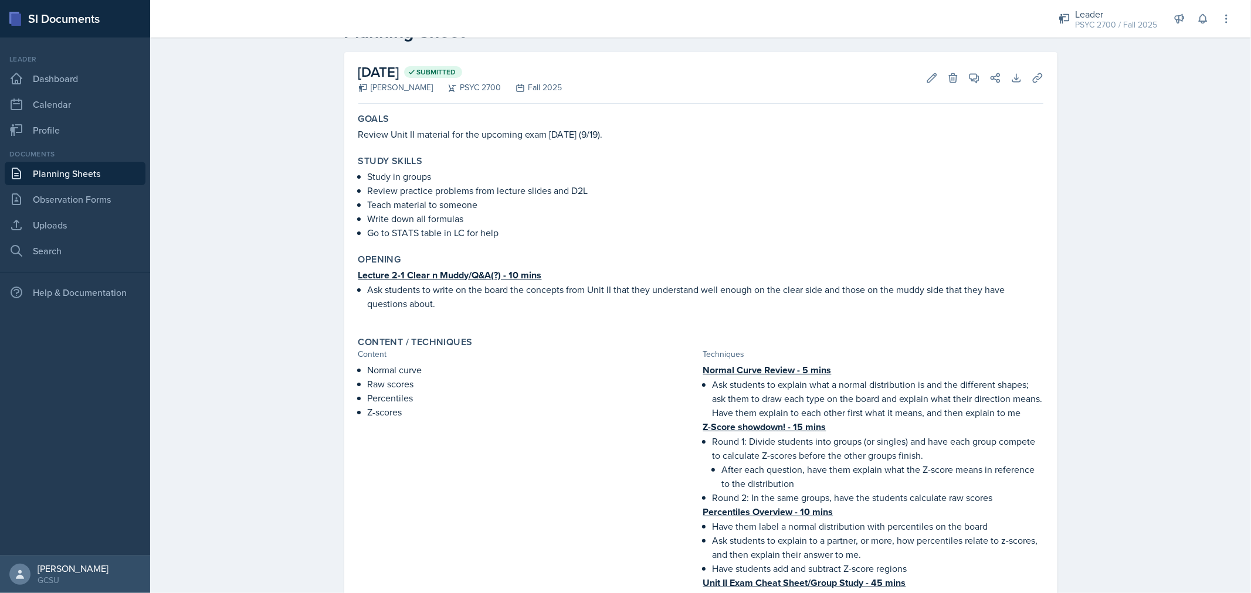
scroll to position [0, 0]
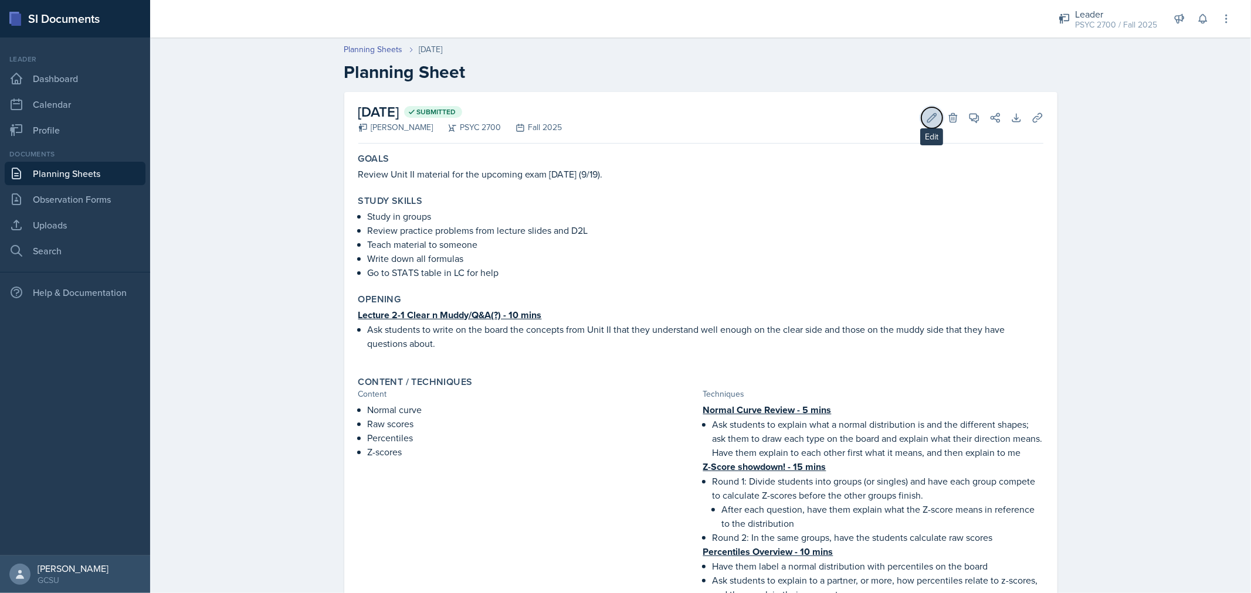
click at [930, 114] on icon at bounding box center [932, 118] width 12 height 12
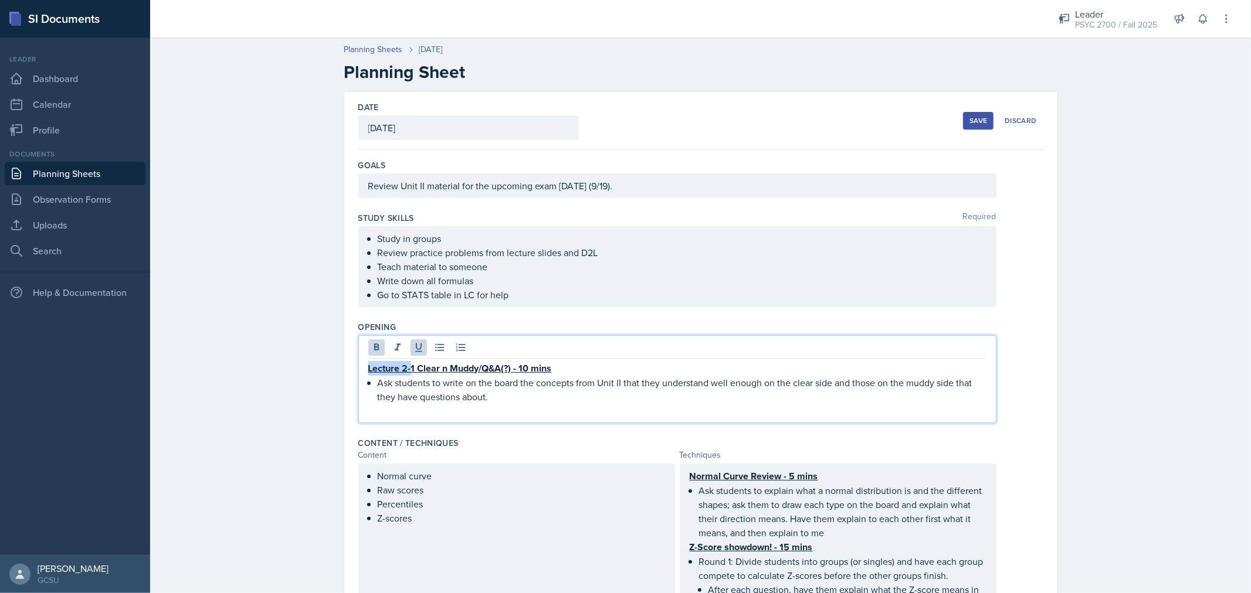
drag, startPoint x: 407, startPoint y: 347, endPoint x: 327, endPoint y: 367, distance: 82.8
click at [327, 367] on div "Date [DATE] [DATE] 31 1 2 3 4 5 6 7 8 9 10 11 12 13 14 15 16 17 18 19 20 21 22 …" at bounding box center [700, 570] width 751 height 956
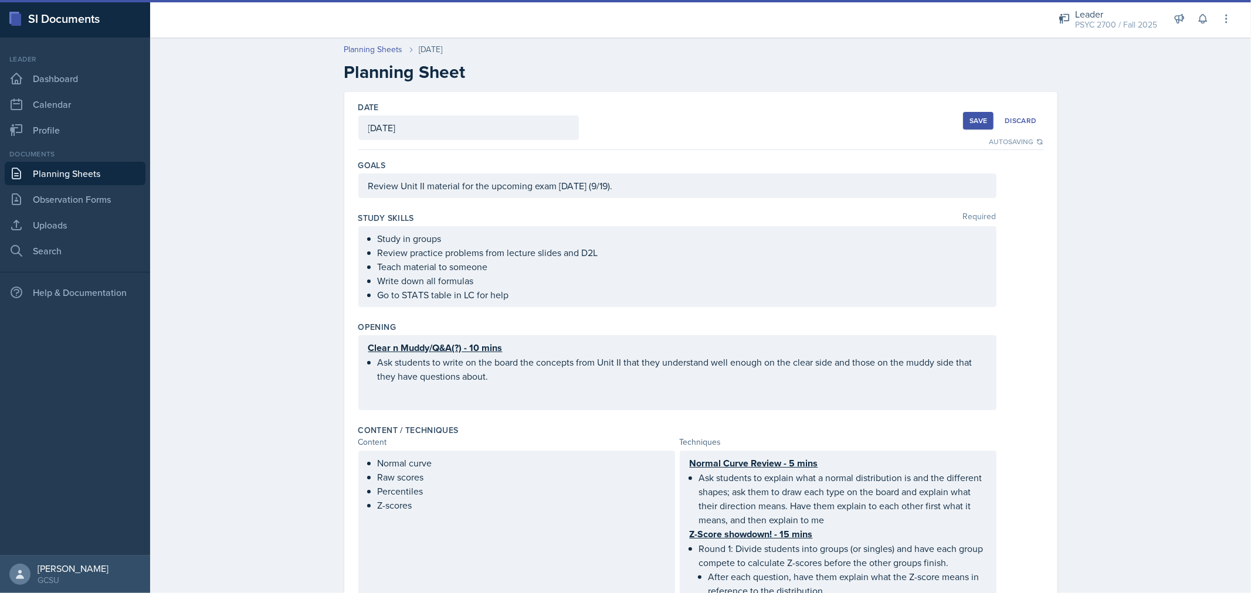
click at [969, 117] on div "Save" at bounding box center [978, 120] width 18 height 9
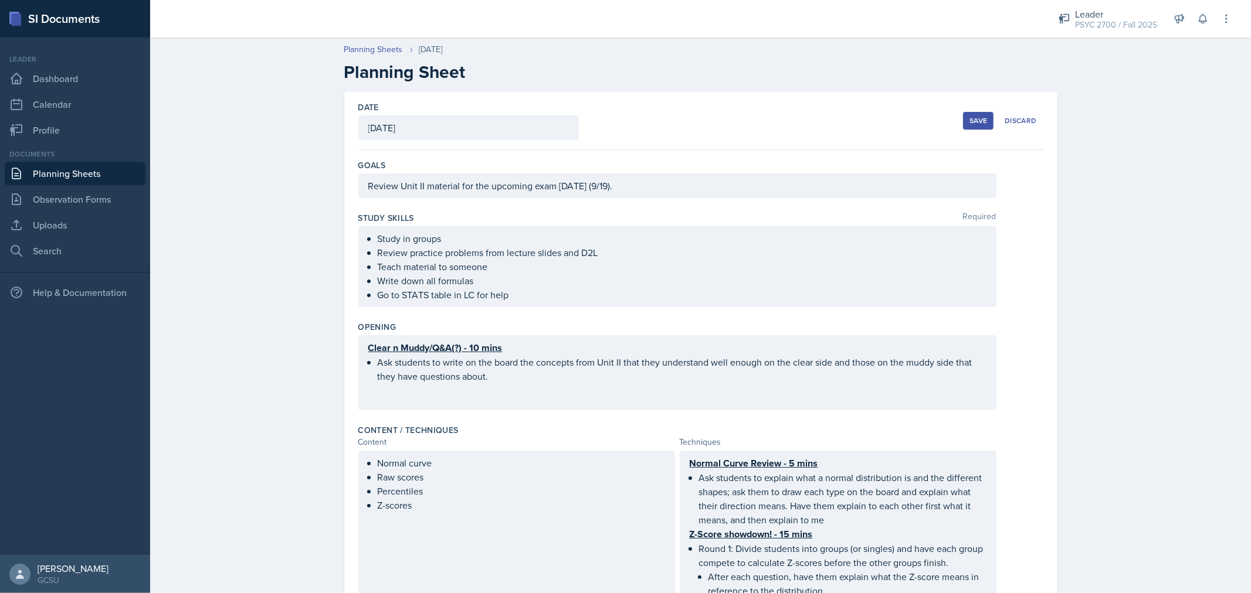
click at [969, 118] on div "Save" at bounding box center [978, 120] width 18 height 9
